Goal: Information Seeking & Learning: Understand process/instructions

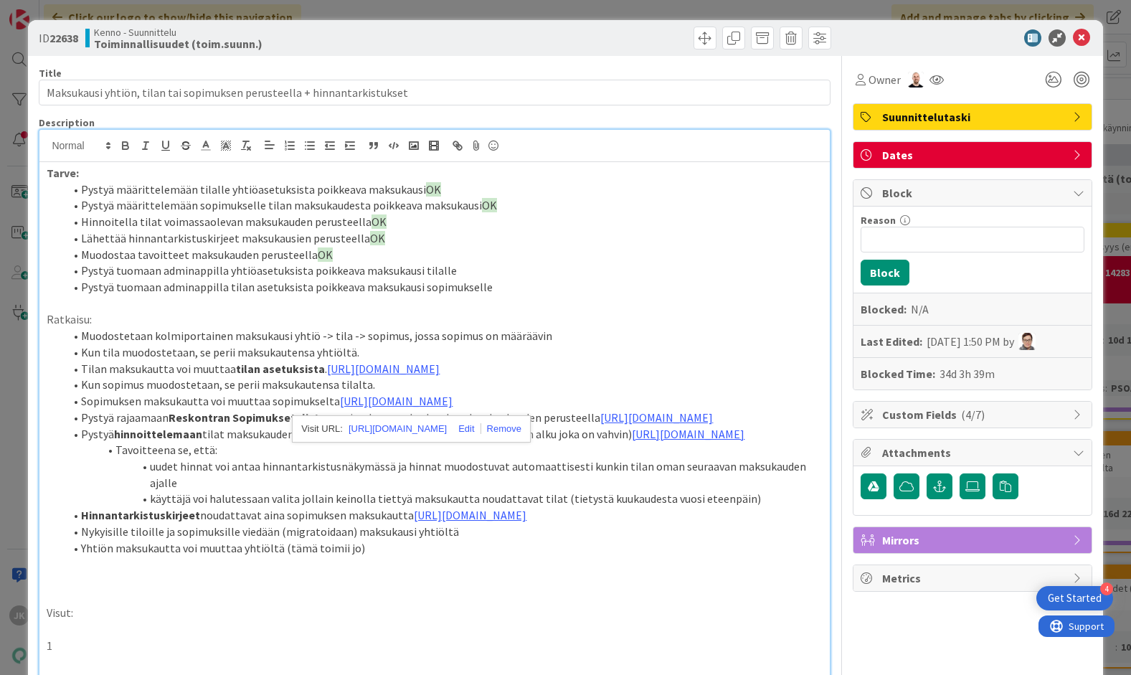
scroll to position [213, 0]
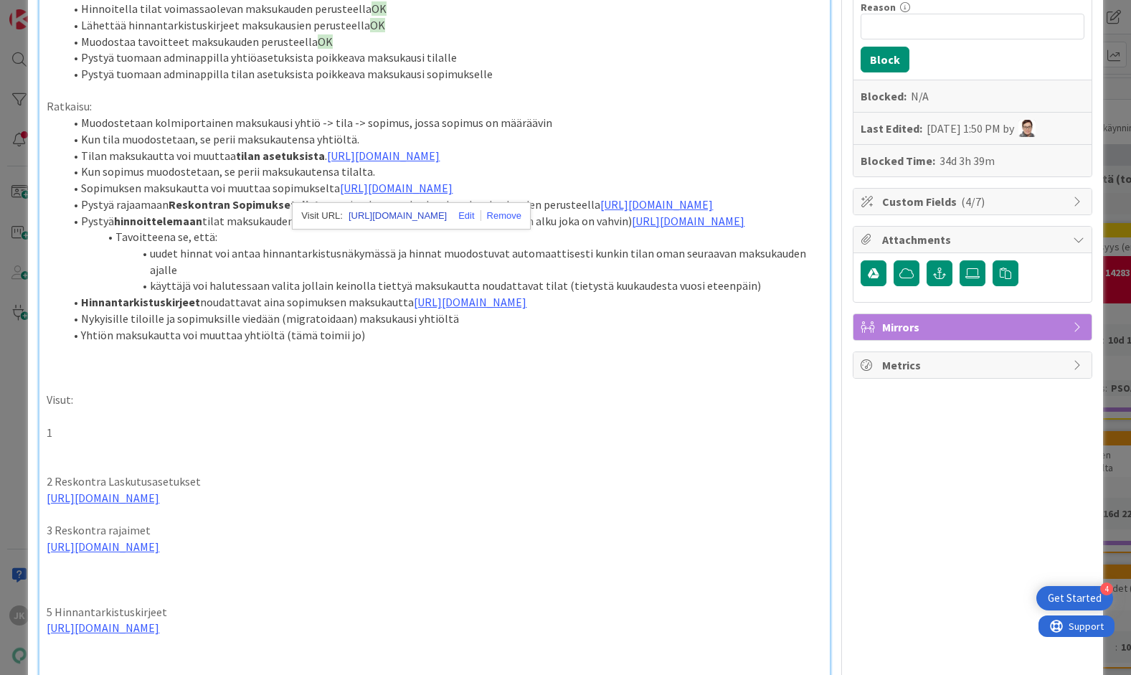
click at [412, 208] on link "[URL][DOMAIN_NAME]" at bounding box center [397, 216] width 98 height 19
click at [179, 441] on p "1" at bounding box center [434, 432] width 775 height 16
click at [393, 153] on link "[URL][DOMAIN_NAME]" at bounding box center [383, 155] width 113 height 14
click at [392, 216] on link "[URL][DOMAIN_NAME]" at bounding box center [397, 216] width 98 height 19
click at [82, 441] on p "1" at bounding box center [434, 432] width 775 height 16
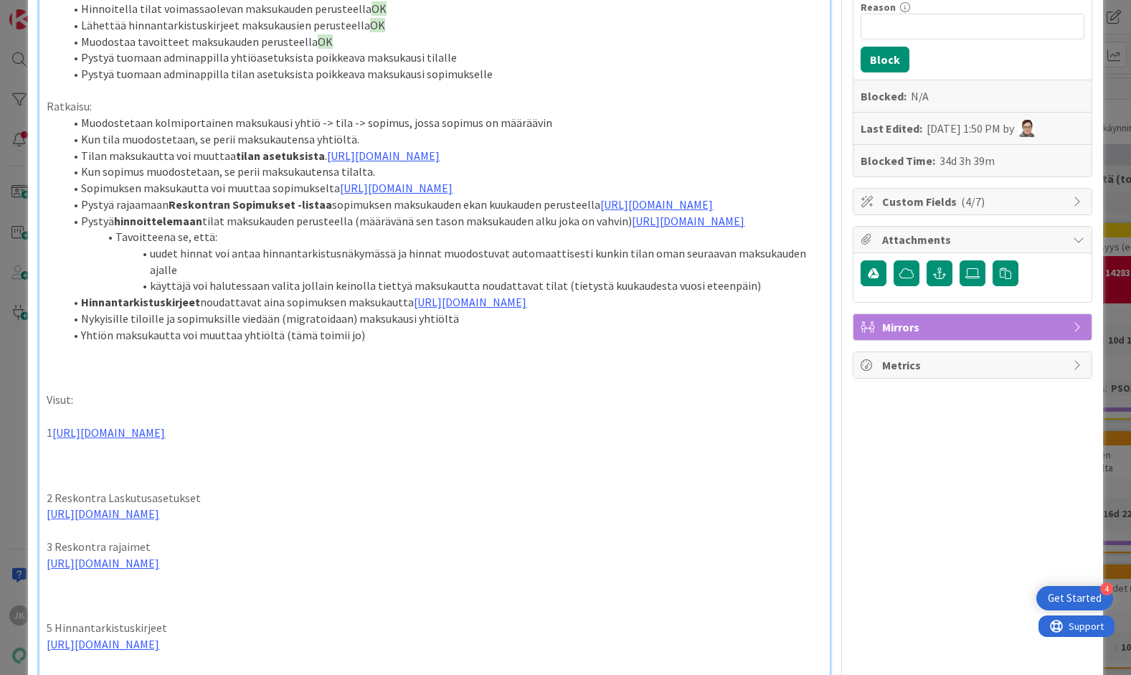
click at [52, 441] on p "1 [URL][DOMAIN_NAME]" at bounding box center [434, 432] width 775 height 16
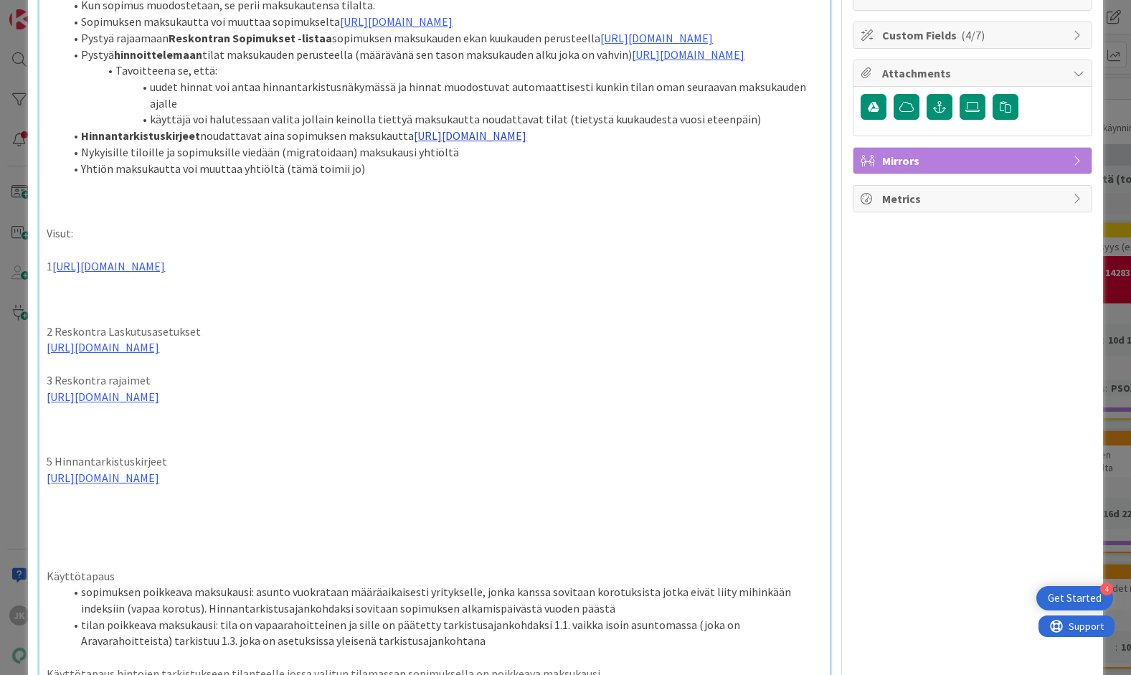
scroll to position [385, 0]
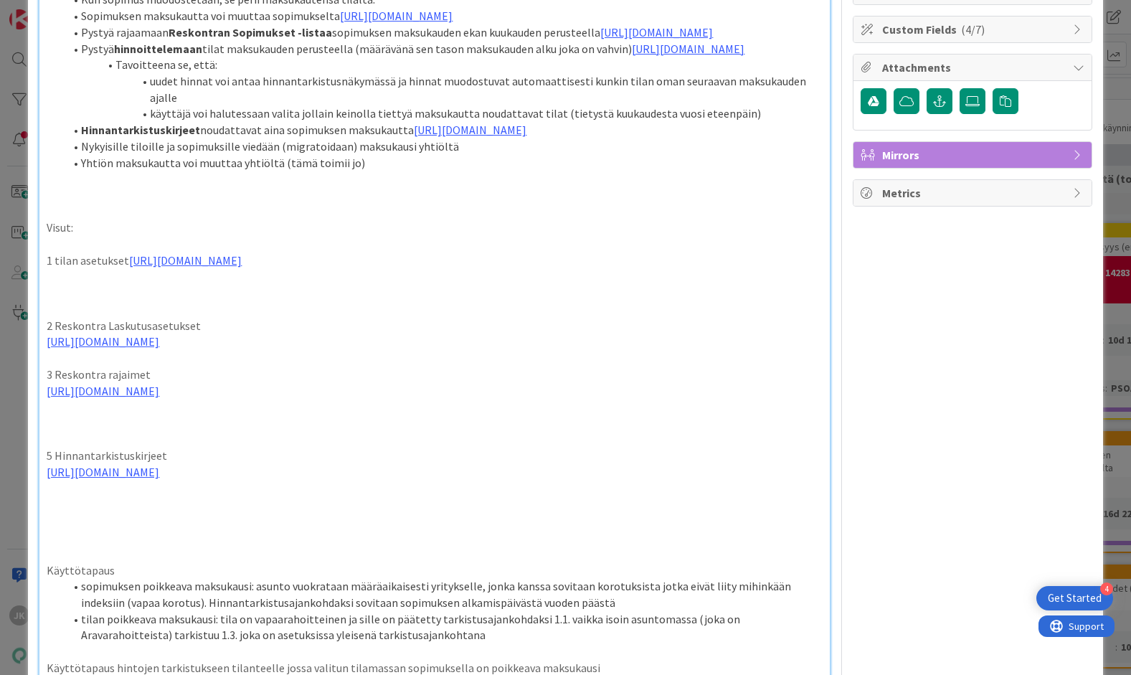
click at [86, 301] on p at bounding box center [434, 293] width 775 height 16
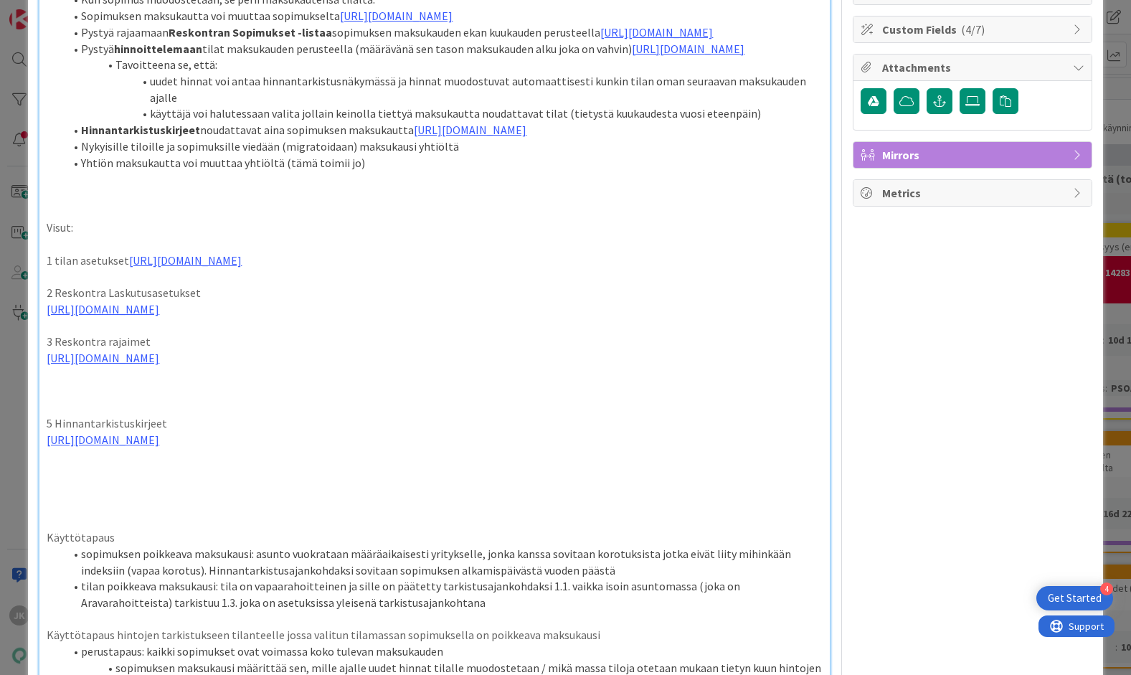
click at [89, 415] on p at bounding box center [434, 407] width 775 height 16
click at [632, 56] on link "[URL][DOMAIN_NAME]" at bounding box center [688, 49] width 113 height 14
click at [359, 191] on link "[URL][DOMAIN_NAME]" at bounding box center [383, 190] width 98 height 19
click at [171, 399] on p at bounding box center [434, 391] width 775 height 16
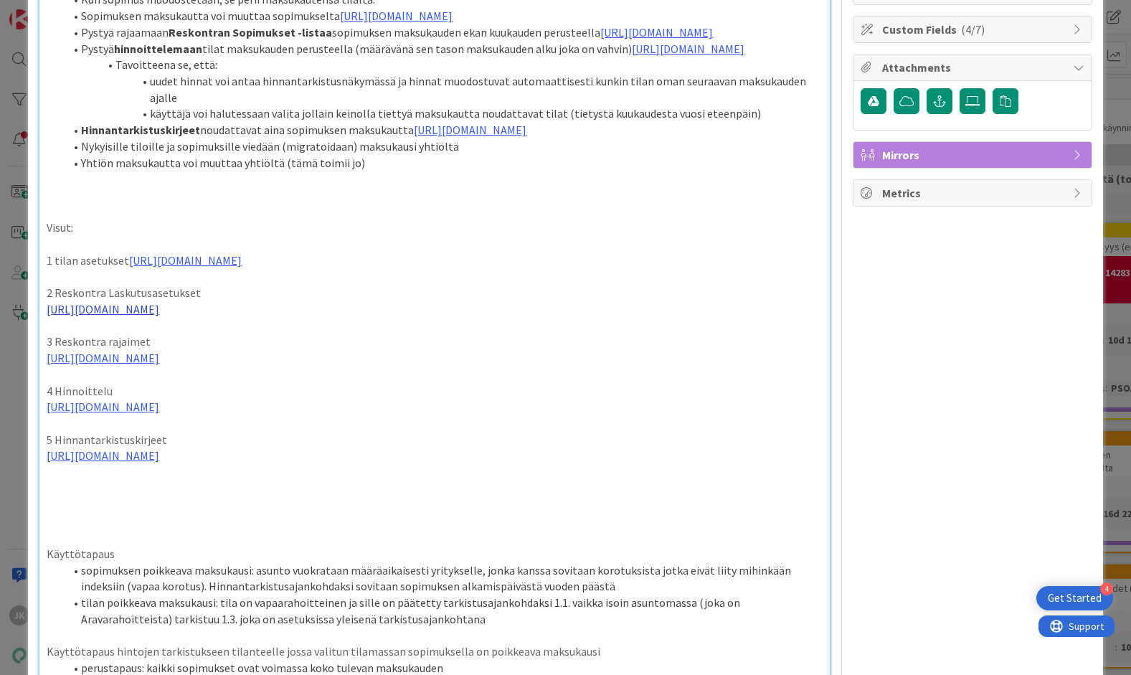
click at [109, 316] on link "[URL][DOMAIN_NAME]" at bounding box center [103, 309] width 113 height 14
click at [308, 467] on link "[URL][DOMAIN_NAME]" at bounding box center [294, 467] width 98 height 19
click at [341, 220] on p at bounding box center [434, 212] width 775 height 16
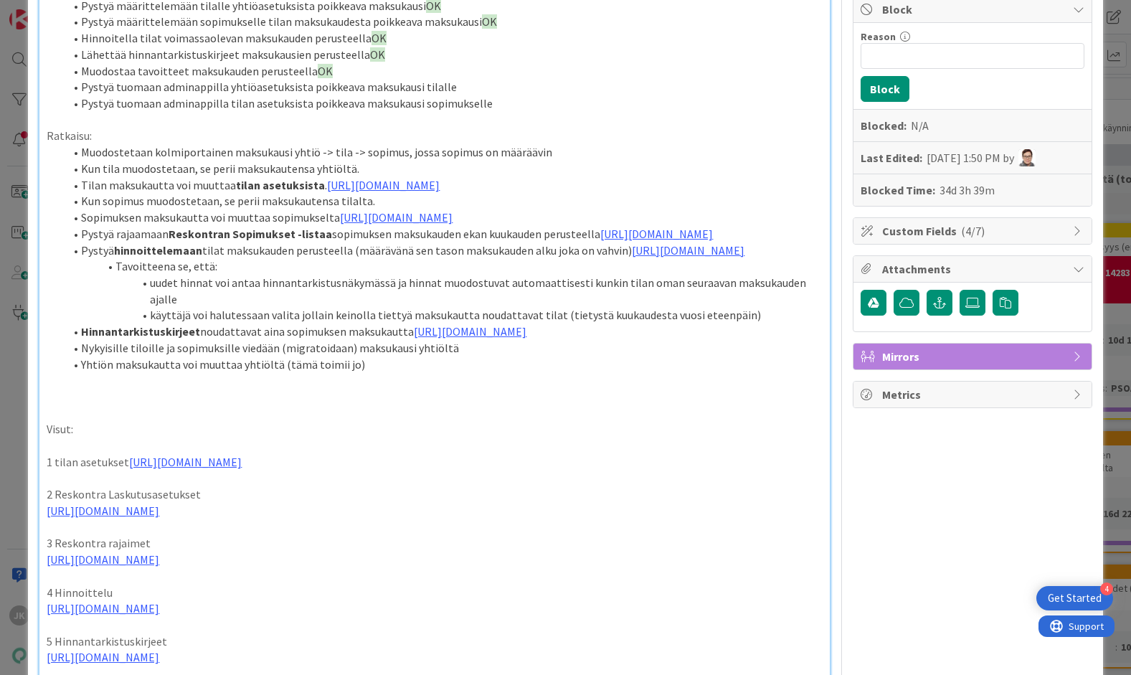
scroll to position [0, 0]
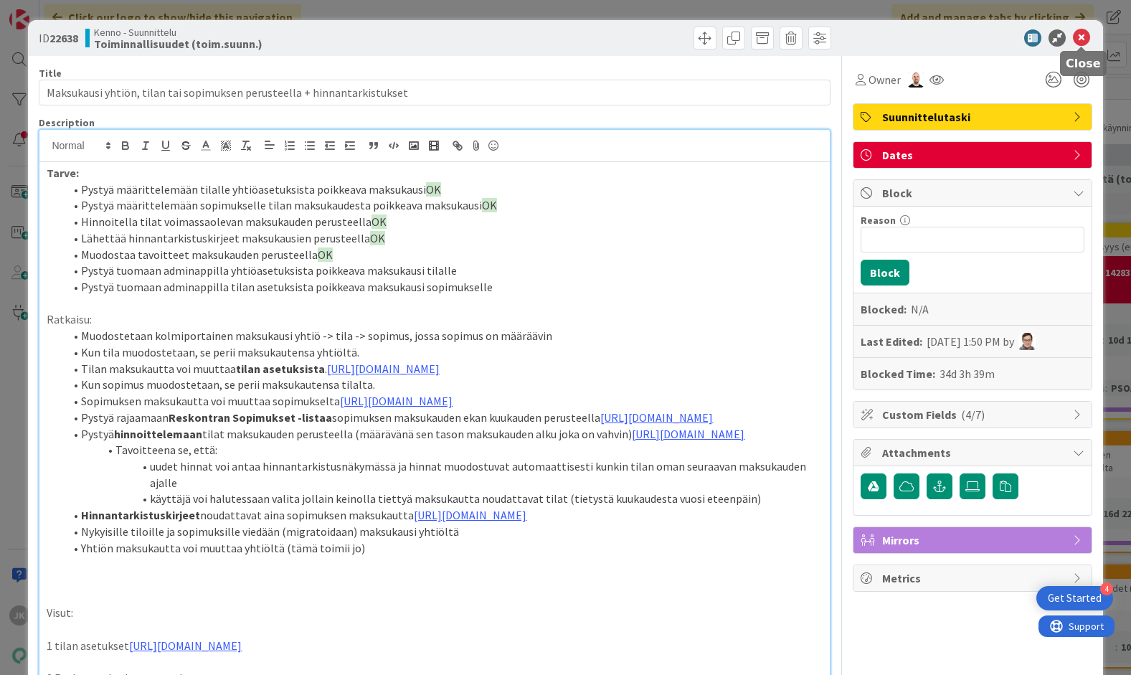
click at [1080, 36] on icon at bounding box center [1081, 37] width 17 height 17
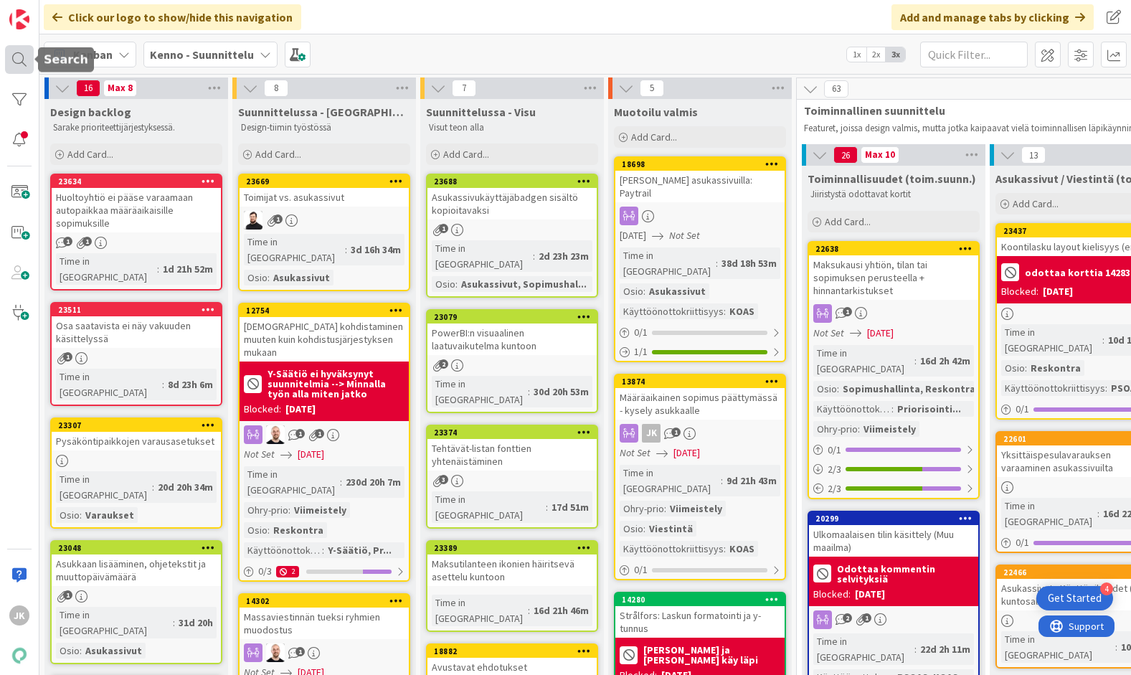
click at [11, 51] on div at bounding box center [19, 59] width 29 height 29
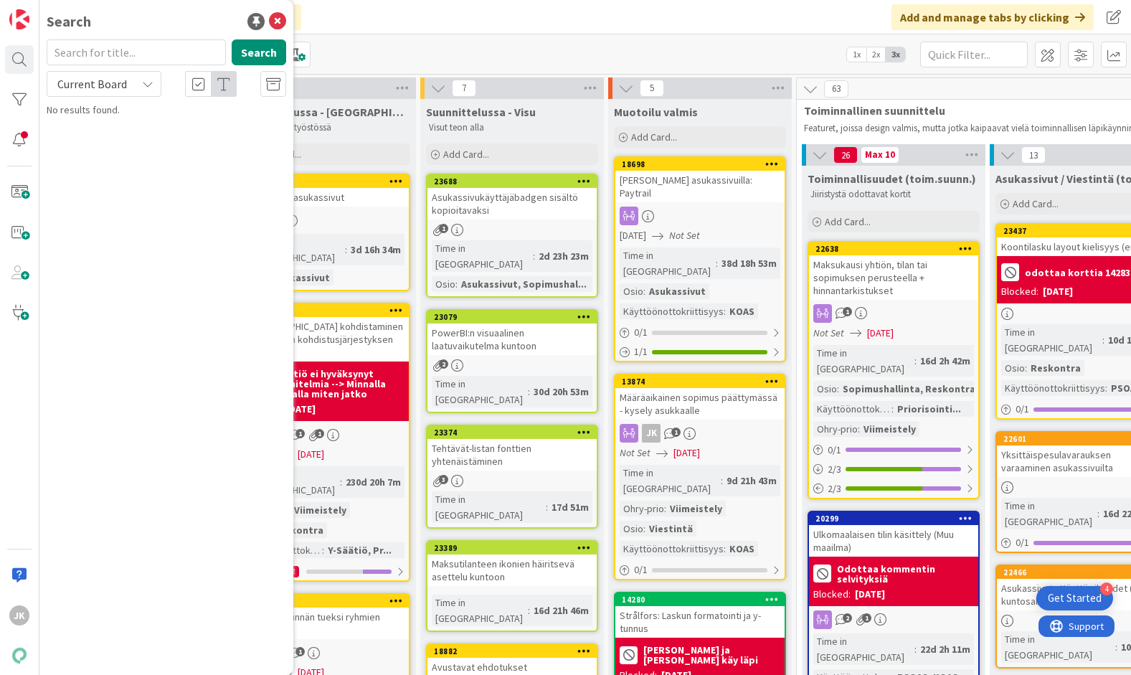
click at [136, 51] on input "text" at bounding box center [136, 52] width 179 height 26
type input "22638"
click at [260, 44] on button "Search" at bounding box center [259, 52] width 54 height 26
click at [202, 131] on span "Maksukausi yhtiön, tilan tai sopimuksen perusteella + hinnantarkistukset" at bounding box center [168, 134] width 203 height 28
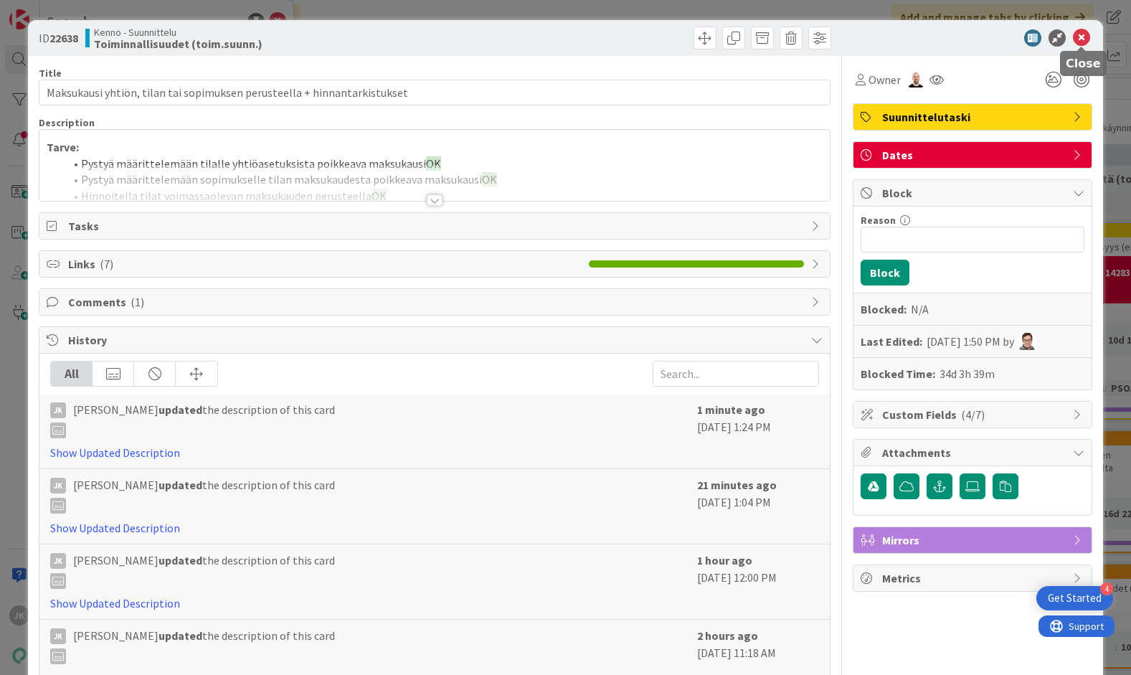
click at [1079, 36] on icon at bounding box center [1081, 37] width 17 height 17
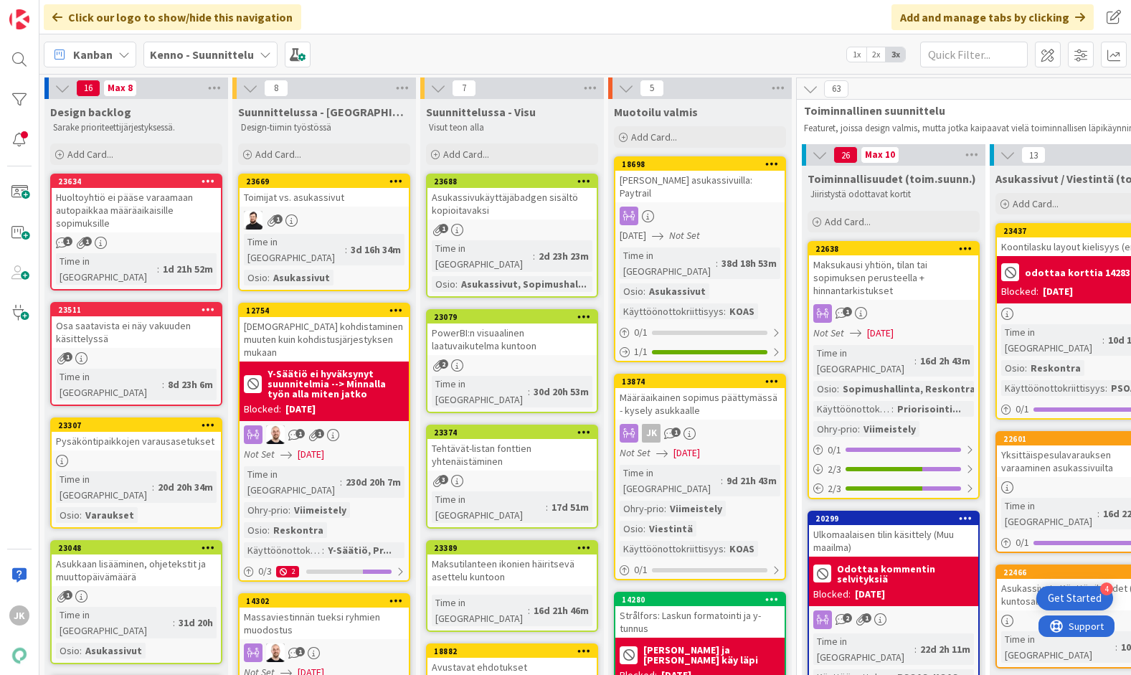
click at [841, 271] on div "Maksukausi yhtiön, tilan tai sopimuksen perusteella + hinnantarkistukset" at bounding box center [893, 277] width 169 height 44
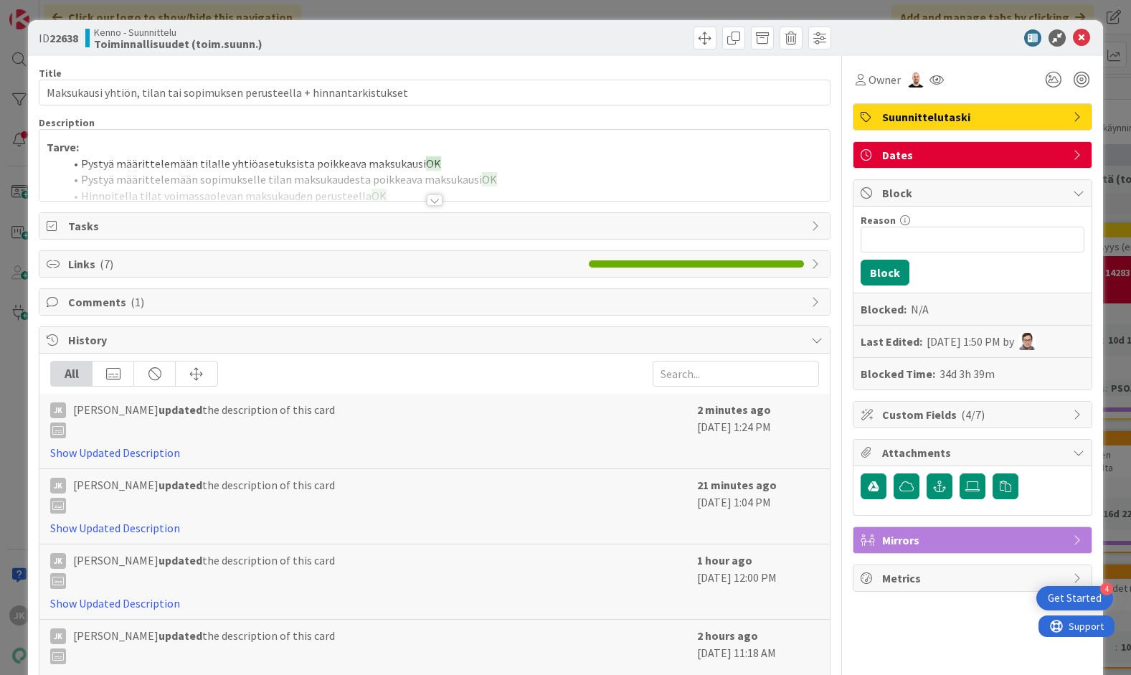
click at [432, 198] on div at bounding box center [435, 199] width 16 height 11
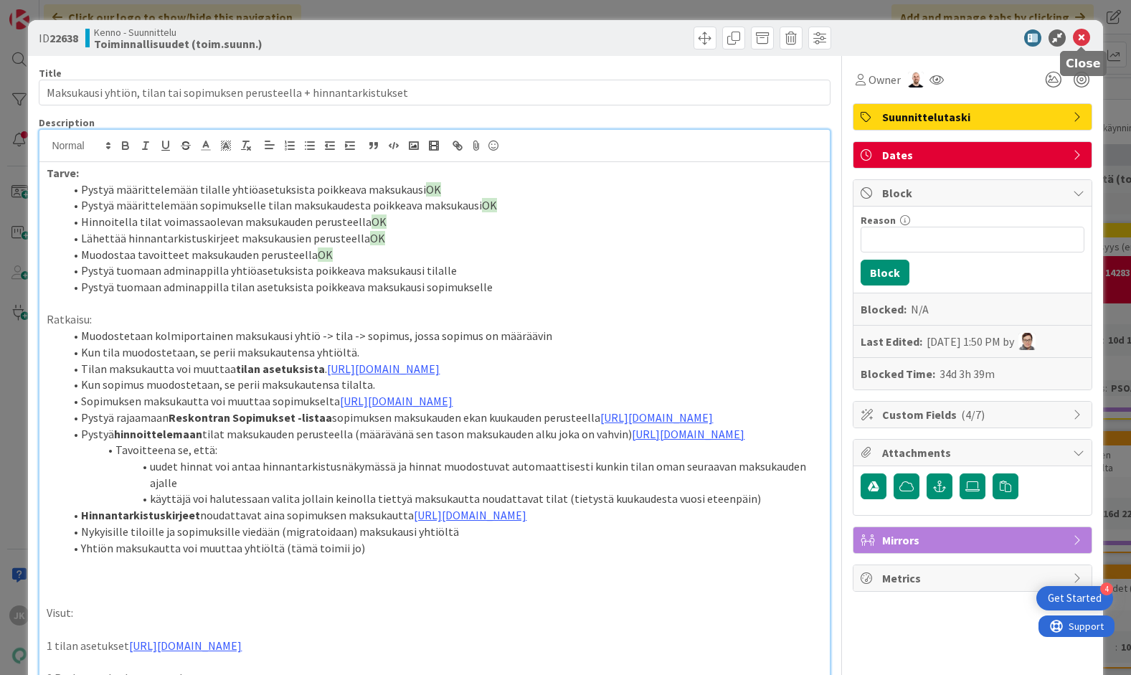
click at [1083, 34] on icon at bounding box center [1081, 37] width 17 height 17
